Goal: Transaction & Acquisition: Purchase product/service

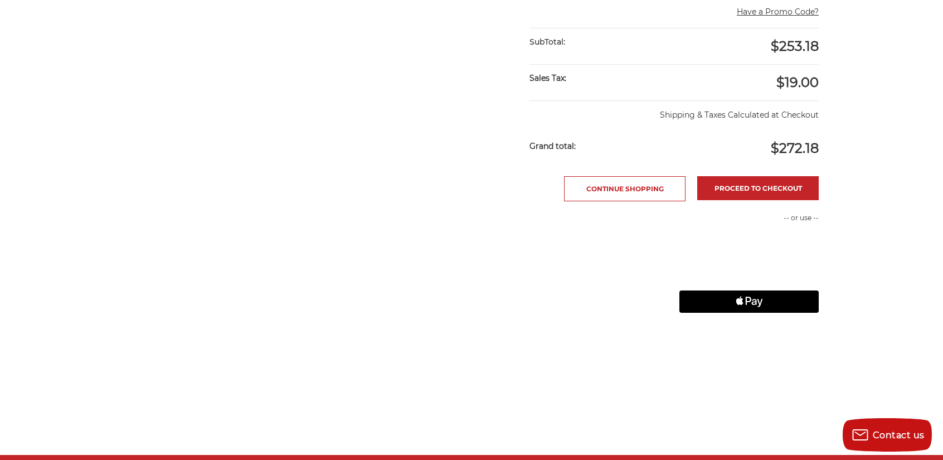
scroll to position [1114, 0]
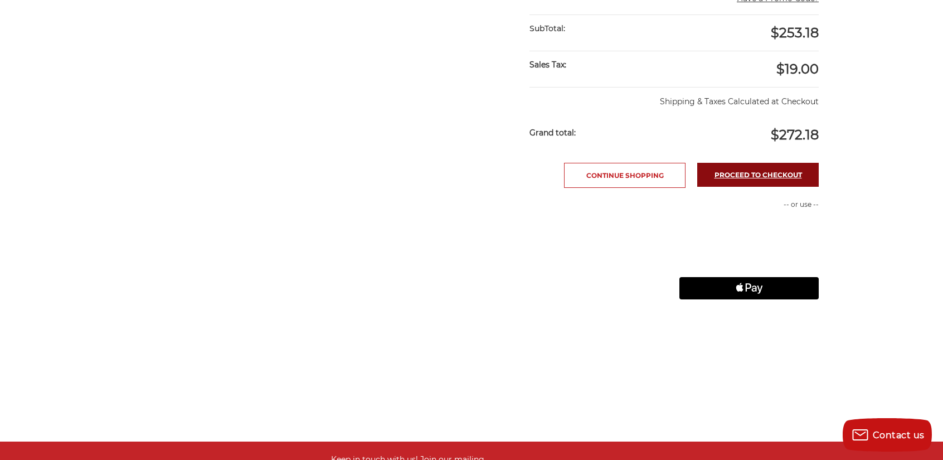
click at [747, 167] on link "Proceed to checkout" at bounding box center [757, 175] width 121 height 24
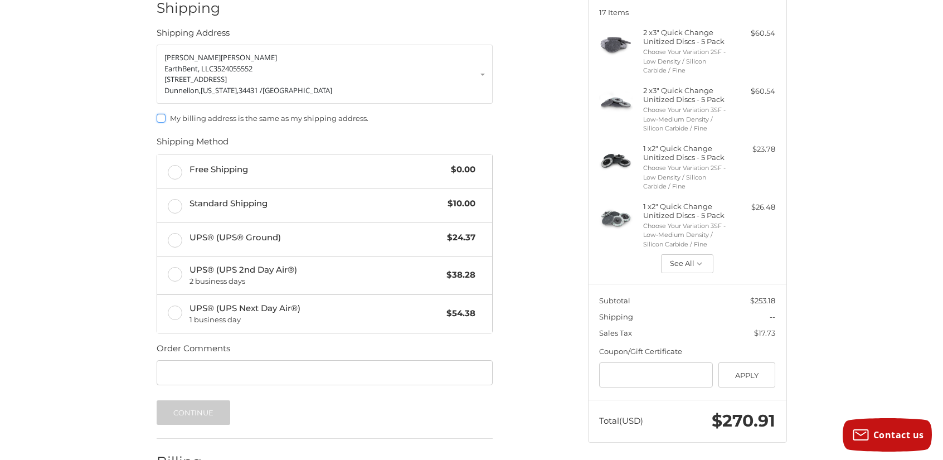
scroll to position [149, 0]
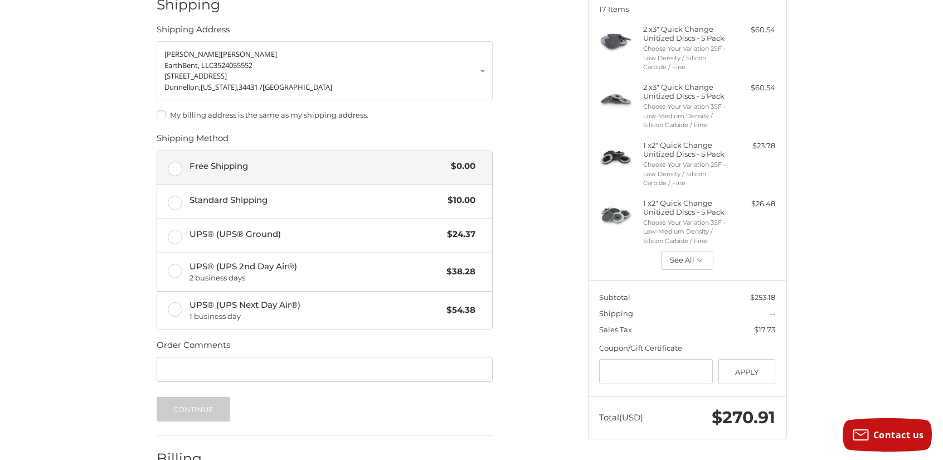
click at [175, 168] on label "Free Shipping $0.00" at bounding box center [324, 167] width 335 height 33
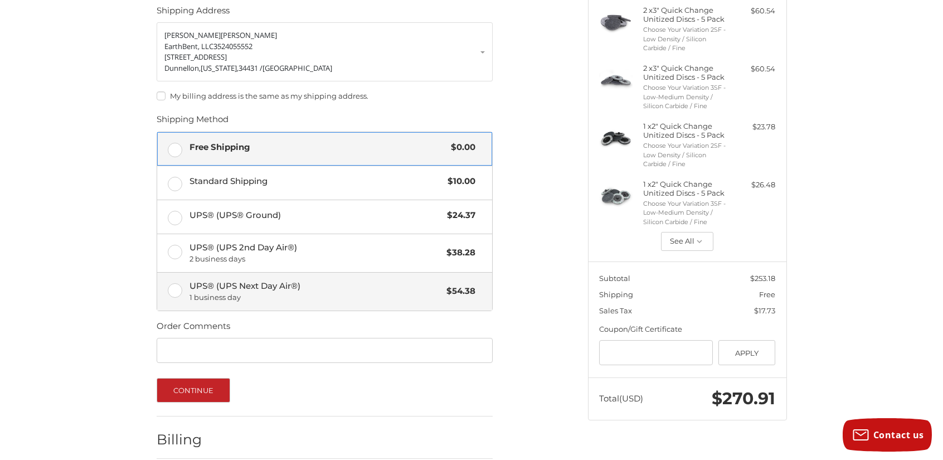
scroll to position [217, 0]
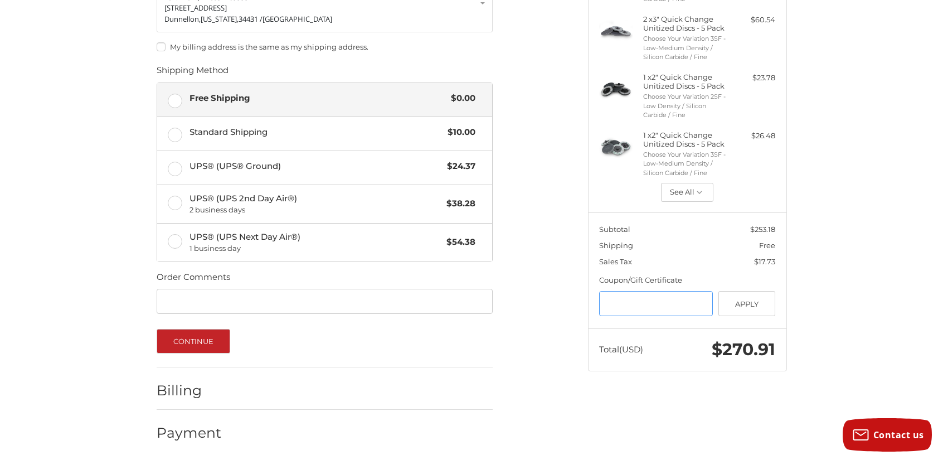
click at [674, 301] on input "Gift Certificate or Coupon Code" at bounding box center [656, 303] width 114 height 25
type input "**********"
click at [755, 299] on button "Apply" at bounding box center [746, 303] width 57 height 25
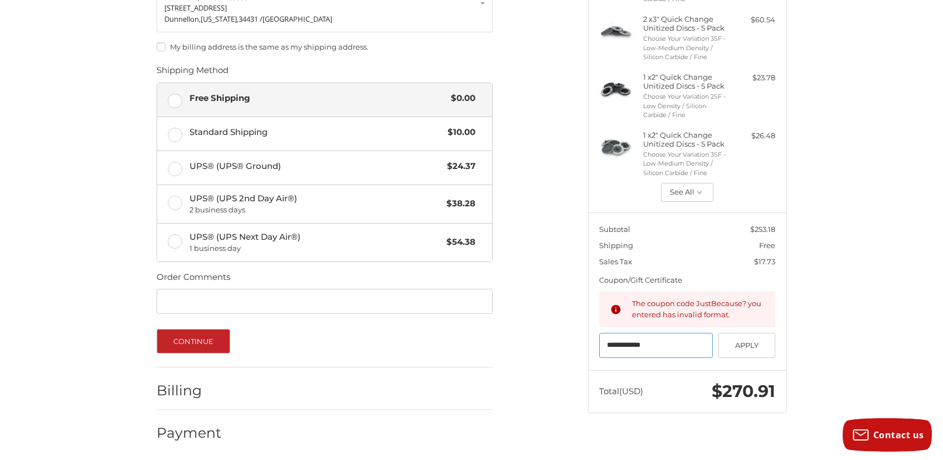
drag, startPoint x: 667, startPoint y: 347, endPoint x: 569, endPoint y: 347, distance: 98.0
click at [569, 347] on div "Customer earthbentllc@gmail.com Sign Out Shipping Shipping Address Olivia Gavin…" at bounding box center [471, 166] width 669 height 592
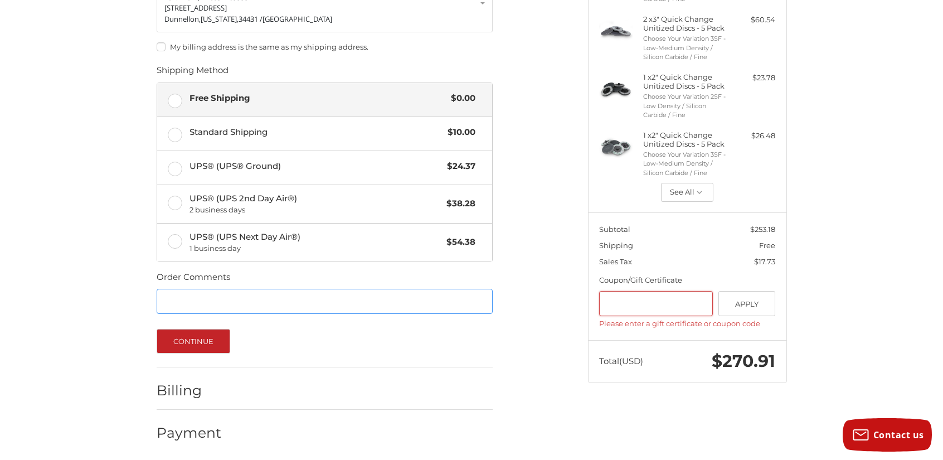
click at [223, 301] on input "Order Comments" at bounding box center [325, 301] width 336 height 25
type input "**********"
click at [196, 341] on button "Continue" at bounding box center [194, 341] width 74 height 25
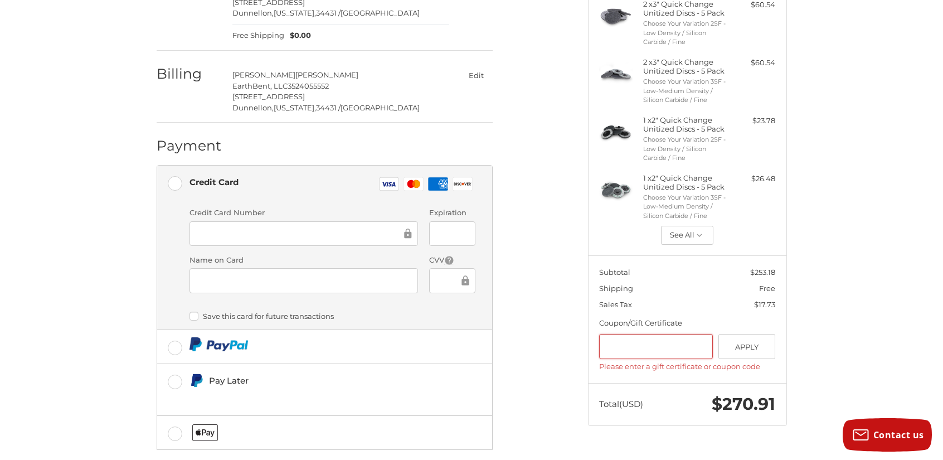
scroll to position [223, 0]
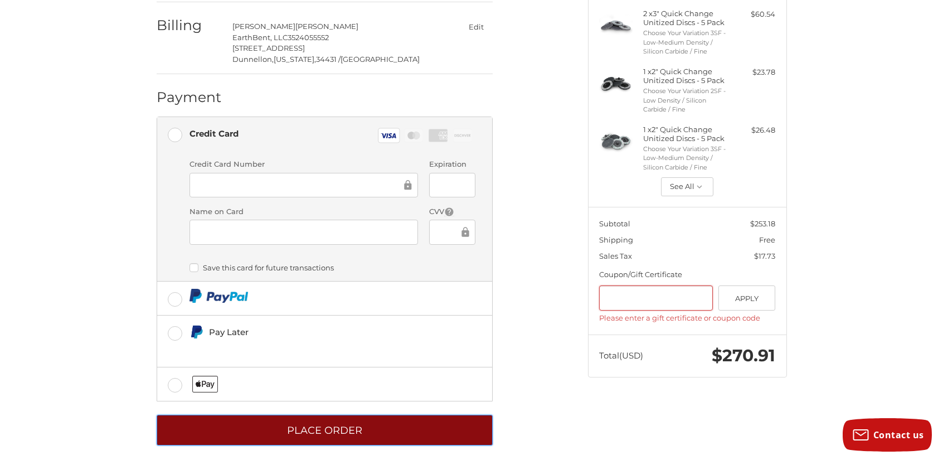
click at [329, 423] on button "Place Order" at bounding box center [325, 429] width 336 height 31
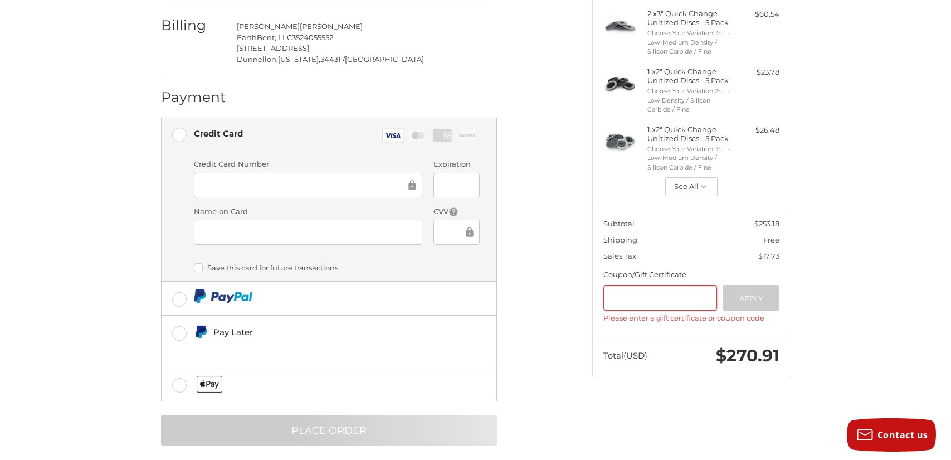
scroll to position [0, 0]
